Goal: Transaction & Acquisition: Subscribe to service/newsletter

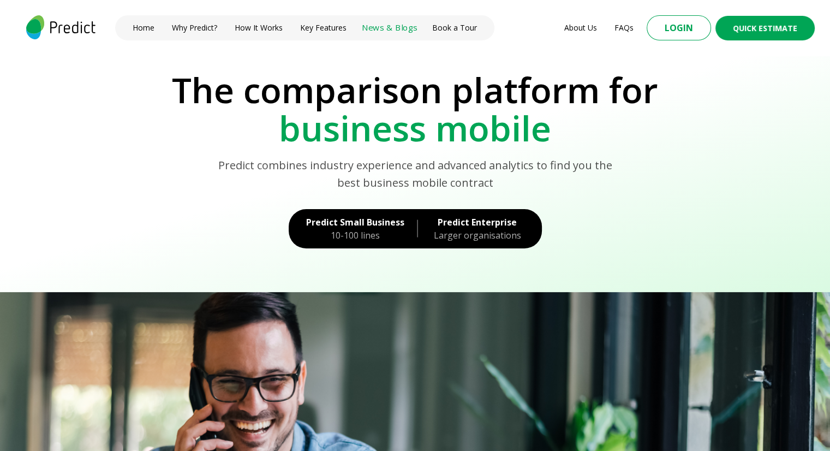
click at [378, 28] on link "News & Blogs" at bounding box center [390, 28] width 56 height 12
click at [453, 229] on div "Larger organisations" at bounding box center [478, 235] width 94 height 13
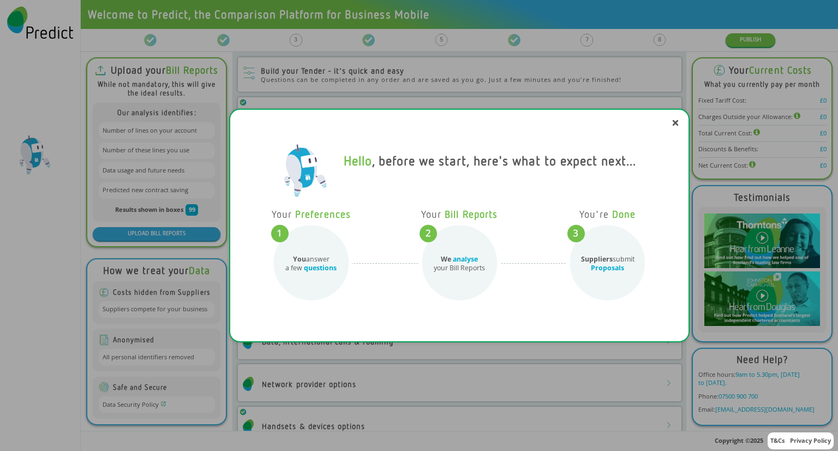
click at [670, 122] on div "Hello , before we start, here's what to expect next... Your Preferences You ans…" at bounding box center [459, 226] width 461 height 234
click at [676, 123] on icon at bounding box center [675, 123] width 4 height 4
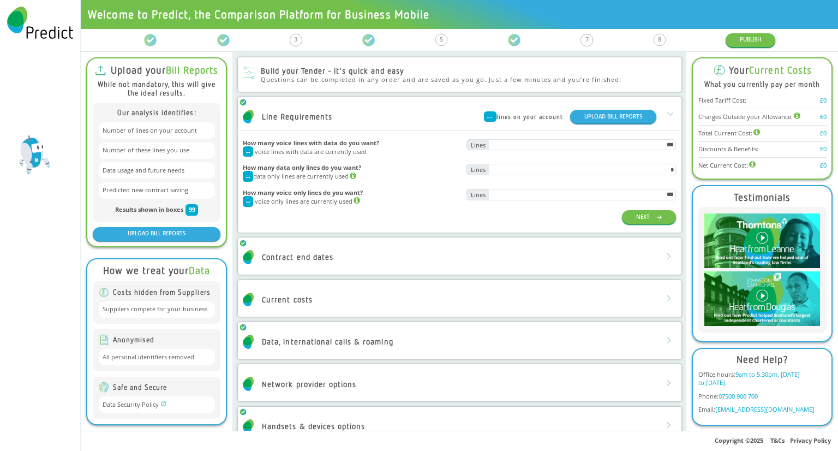
click at [392, 346] on h2 "Data, international calls & roaming" at bounding box center [318, 342] width 150 height 14
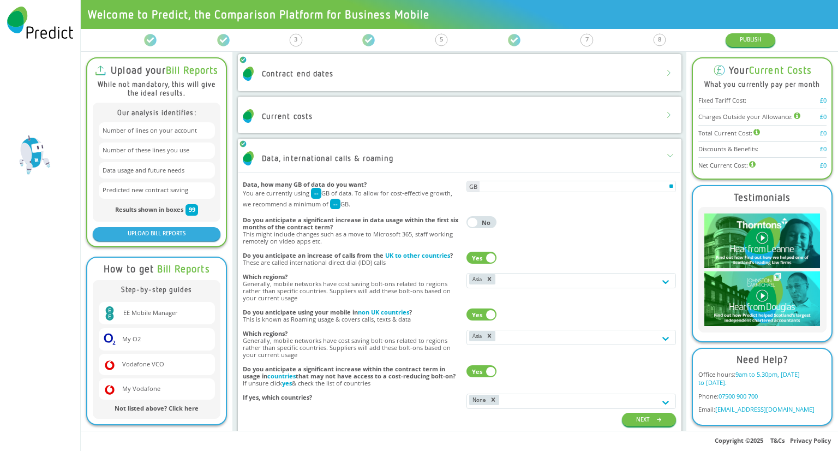
scroll to position [218, 0]
